Goal: Information Seeking & Learning: Learn about a topic

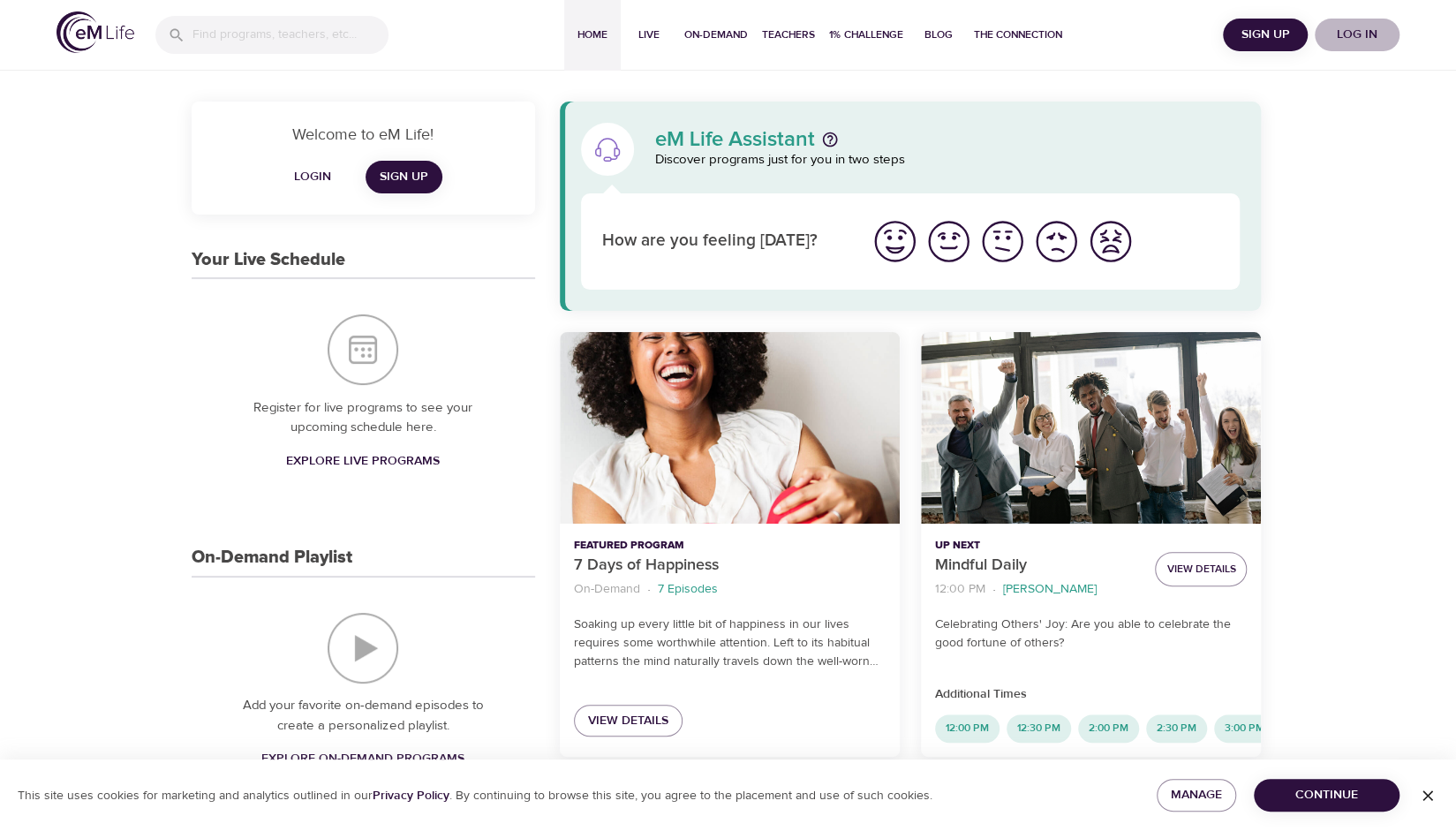
click at [1362, 43] on span "Log in" at bounding box center [1357, 35] width 71 height 22
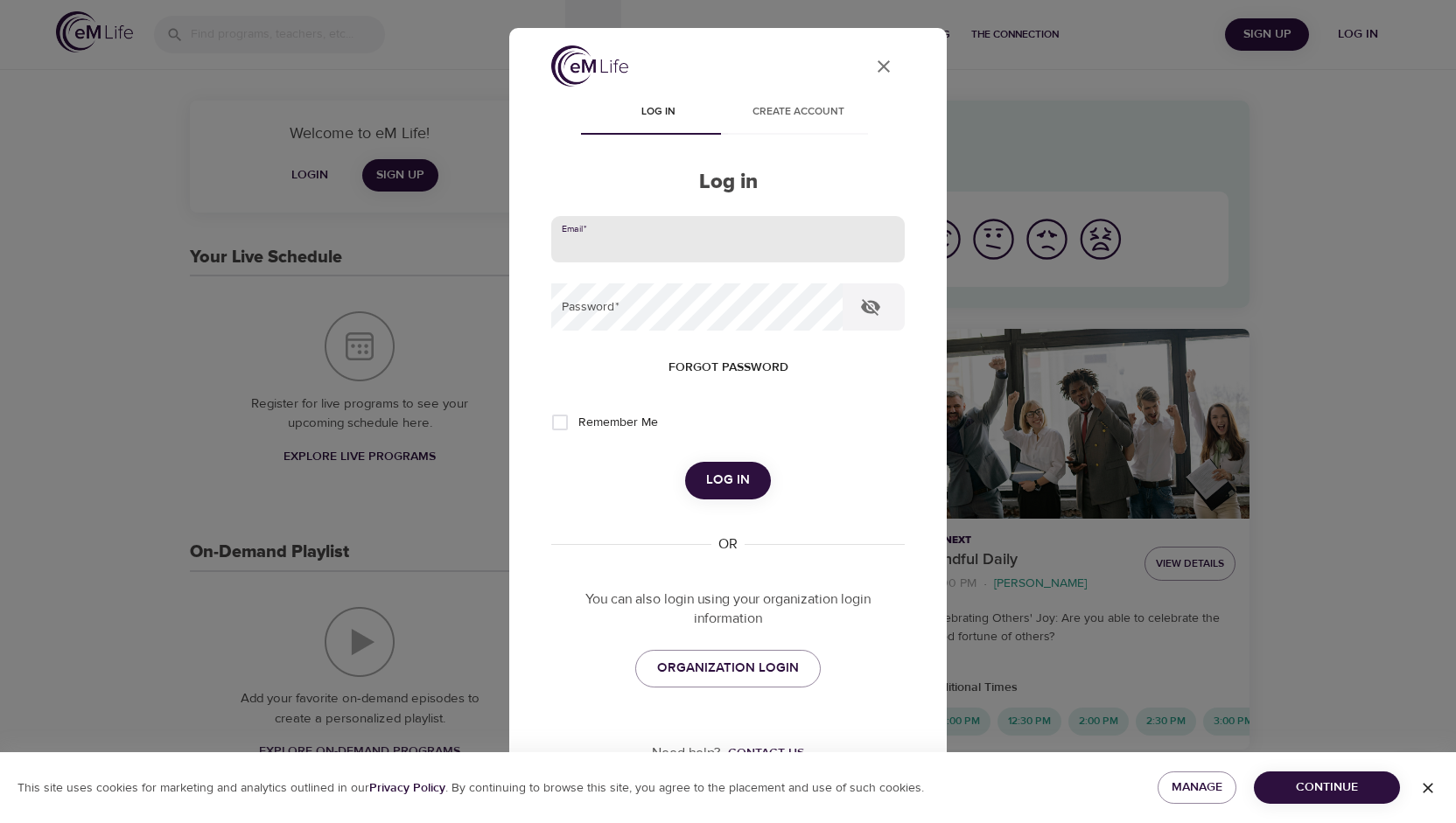
click at [723, 252] on input "email" at bounding box center [728, 239] width 353 height 47
type input "emilylayne99@gmail.com"
click at [685, 462] on button "Log in" at bounding box center [728, 481] width 86 height 37
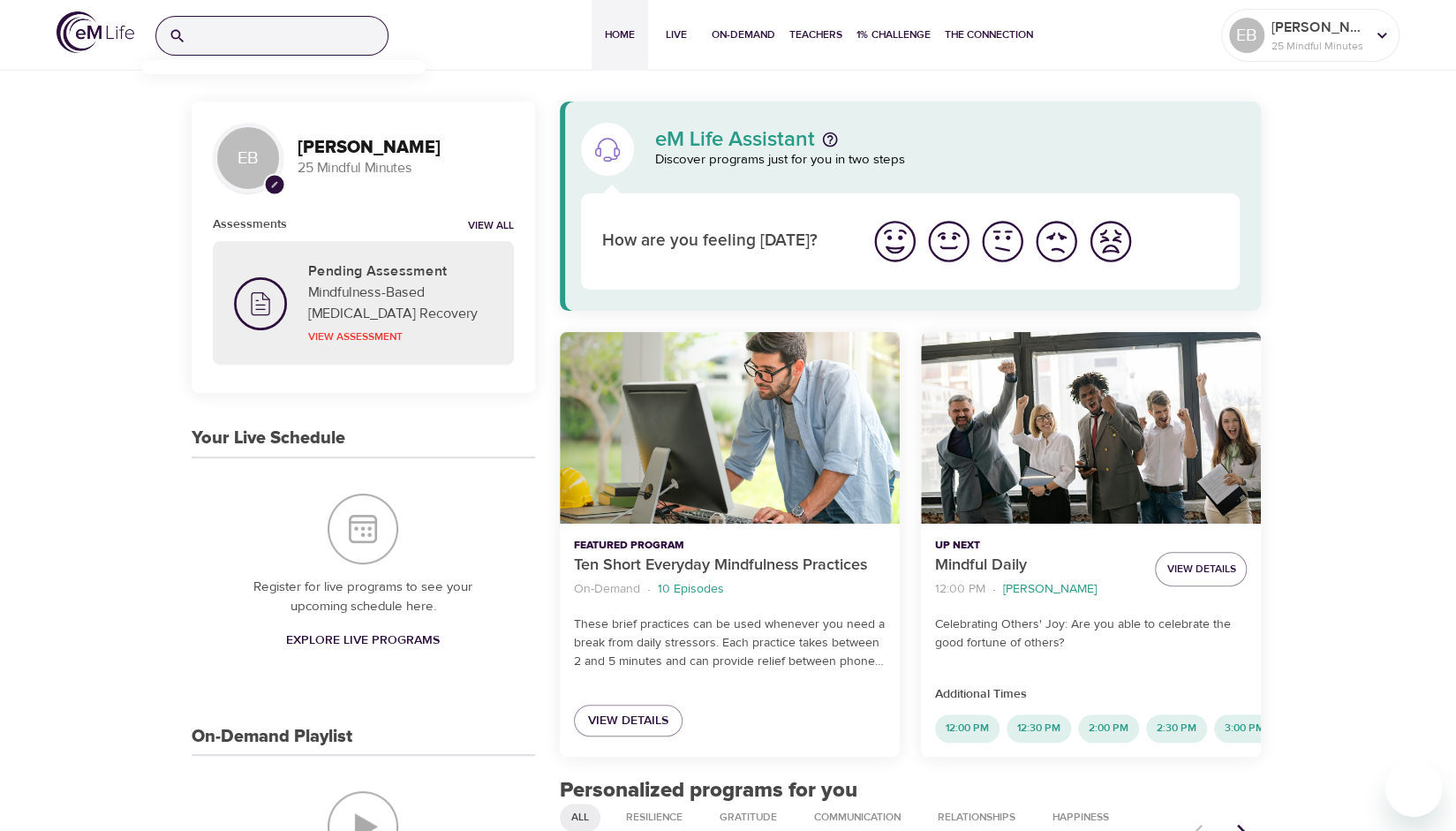
click at [312, 26] on input "search" at bounding box center [289, 36] width 194 height 38
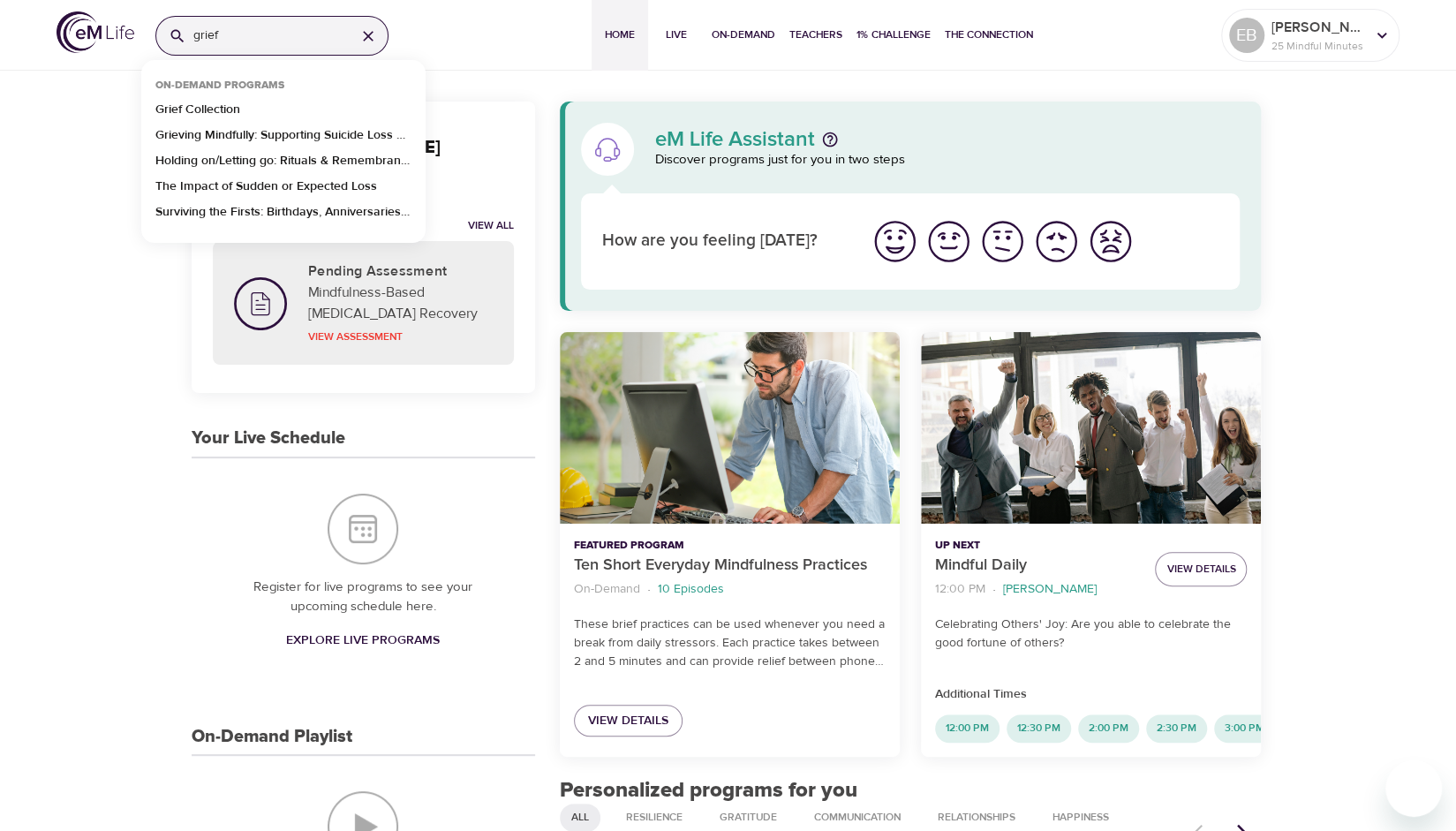
type input "grief"
click at [747, 33] on span "On-Demand" at bounding box center [743, 35] width 63 height 19
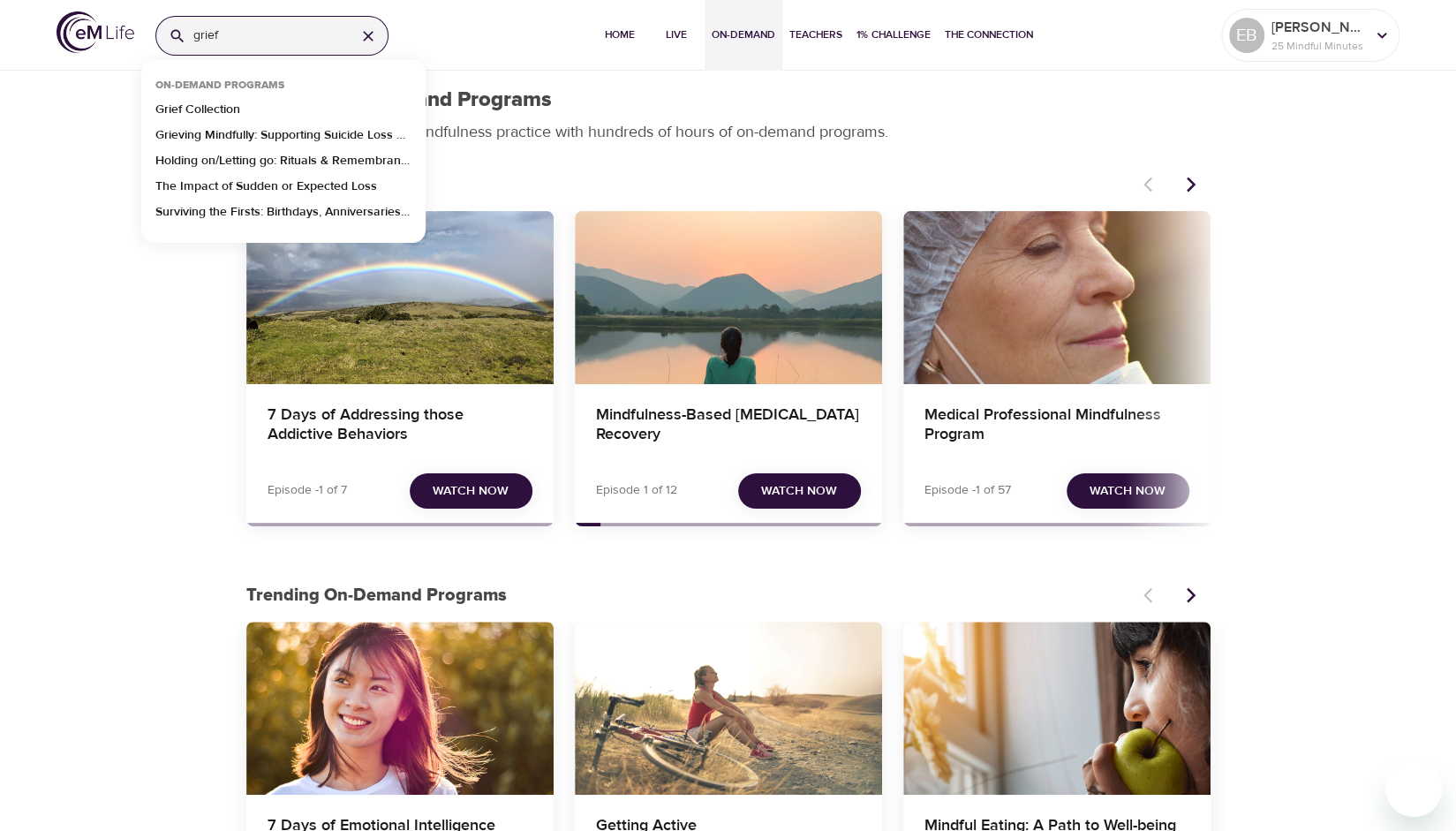
click at [267, 45] on input "grief" at bounding box center [267, 36] width 148 height 38
click at [218, 107] on p "Grief Collection" at bounding box center [197, 113] width 85 height 26
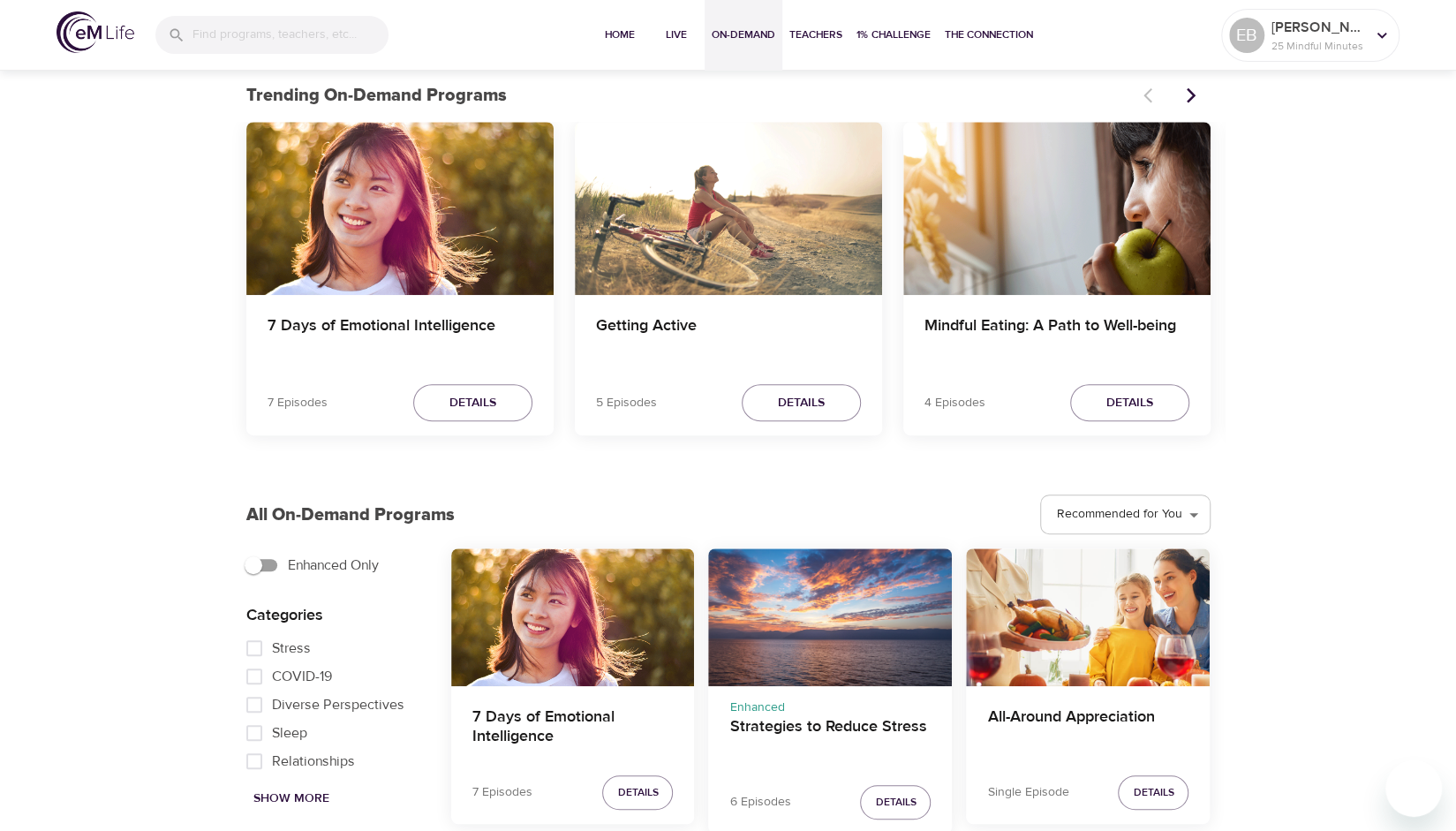
scroll to position [500, 0]
